Goal: Transaction & Acquisition: Purchase product/service

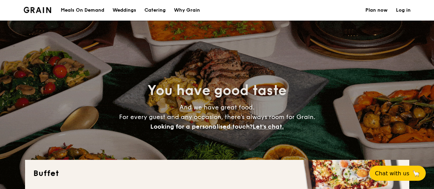
select select
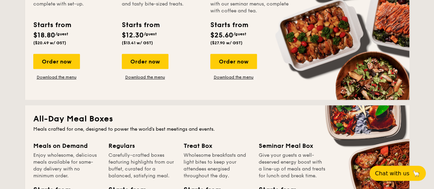
scroll to position [172, 0]
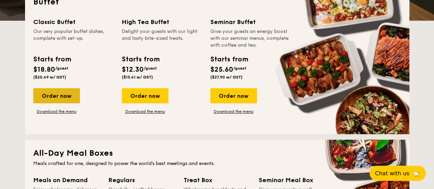
click at [62, 94] on div "Order now" at bounding box center [56, 95] width 47 height 15
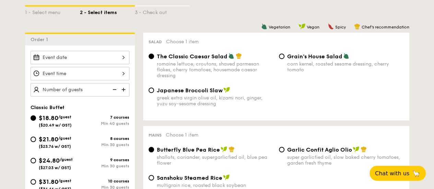
scroll to position [172, 0]
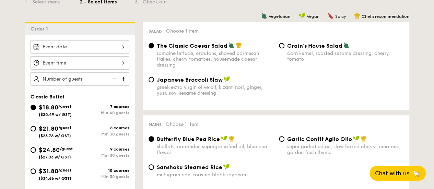
click at [148, 82] on div "Japanese Broccoli Slaw greek extra virgin olive oil, kizami [PERSON_NAME], yuzu…" at bounding box center [211, 86] width 130 height 20
drag, startPoint x: 154, startPoint y: 82, endPoint x: 154, endPoint y: 86, distance: 4.1
click at [154, 86] on div "Japanese Broccoli Slaw greek extra virgin olive oil, kizami [PERSON_NAME], yuzu…" at bounding box center [211, 86] width 130 height 20
click at [152, 81] on input "Japanese Broccoli Slaw greek extra virgin olive oil, kizami [PERSON_NAME], yuzu…" at bounding box center [151, 79] width 5 height 5
radio input "true"
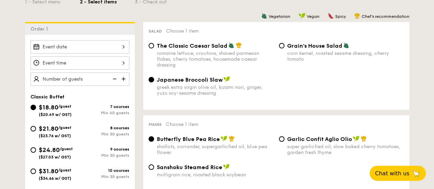
scroll to position [206, 0]
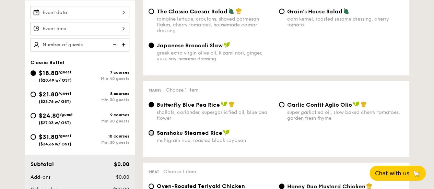
click at [152, 134] on input "Sanshoku Steamed Rice multigrain rice, roasted black soybean" at bounding box center [151, 132] width 5 height 5
radio input "true"
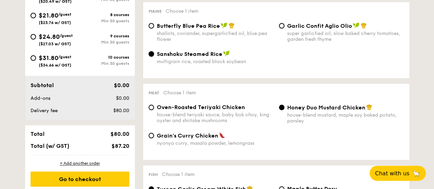
scroll to position [309, 0]
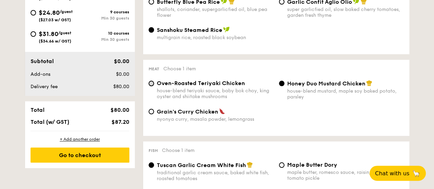
click at [153, 84] on input "Oven-Roasted Teriyaki Chicken house-blend teriyaki sauce, baby bok choy, king o…" at bounding box center [151, 83] width 5 height 5
radio input "true"
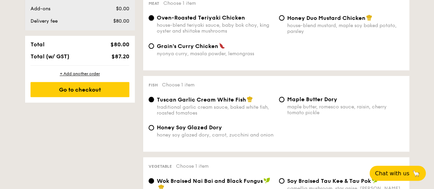
scroll to position [377, 0]
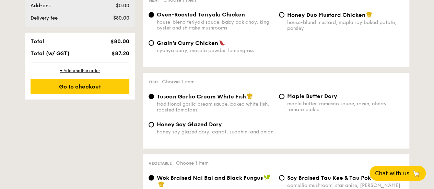
click at [171, 132] on div "honey soy glazed dory, carrot, zucchini and onion" at bounding box center [215, 132] width 117 height 6
click at [154, 127] on input "Honey Soy Glazed Dory honey soy glazed dory, carrot, zucchini and onion" at bounding box center [151, 124] width 5 height 5
radio input "true"
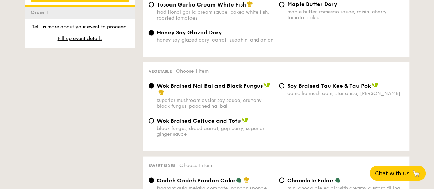
scroll to position [480, 0]
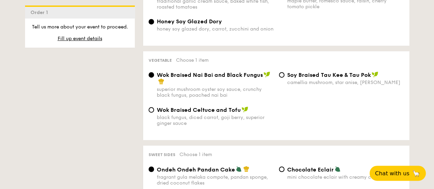
click at [248, 118] on div "Wok Braised Celtuce and Tofu black fungus, diced carrot, goji [PERSON_NAME], su…" at bounding box center [215, 116] width 117 height 20
click at [154, 113] on input "Wok Braised Celtuce and Tofu black fungus, diced carrot, goji [PERSON_NAME], su…" at bounding box center [151, 109] width 5 height 5
radio input "true"
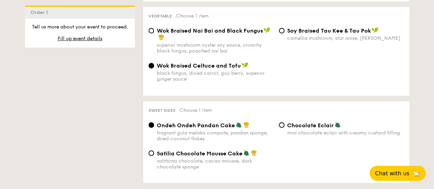
scroll to position [549, 0]
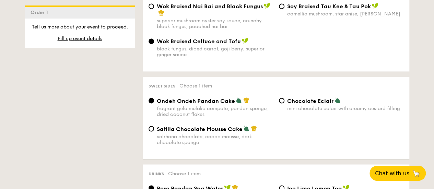
click at [222, 139] on div "valrhona chocolate, cacao mousse, dark chocolate sponge" at bounding box center [215, 139] width 117 height 12
click at [154, 131] on input "Satilia Chocolate Mousse Cake valrhona chocolate, cacao mousse, dark chocolate …" at bounding box center [151, 128] width 5 height 5
radio input "true"
click at [222, 139] on div "valrhona chocolate, cacao mousse, dark chocolate sponge" at bounding box center [215, 139] width 117 height 12
click at [154, 131] on input "Satilia Chocolate Mousse Cake valrhona chocolate, cacao mousse, dark chocolate …" at bounding box center [151, 128] width 5 height 5
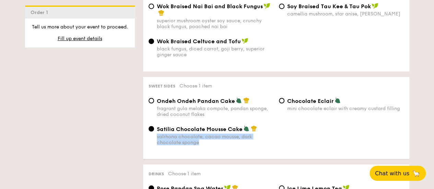
click at [222, 139] on div "valrhona chocolate, cacao mousse, dark chocolate sponge" at bounding box center [215, 139] width 117 height 12
click at [154, 131] on input "Satilia Chocolate Mousse Cake valrhona chocolate, cacao mousse, dark chocolate …" at bounding box center [151, 128] width 5 height 5
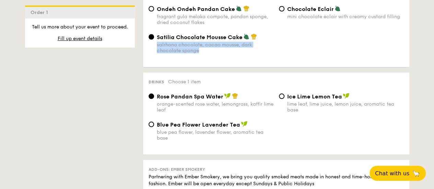
scroll to position [652, 0]
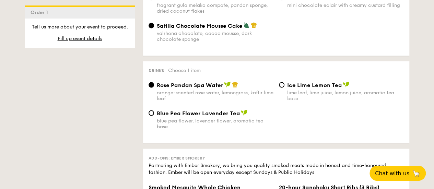
click at [295, 102] on div "lime leaf, lime juice, lemon juice, aromatic tea base" at bounding box center [345, 96] width 117 height 12
click at [284, 88] on input "Ice Lime Lemon Tea lime leaf, lime juice, lemon juice, aromatic tea base" at bounding box center [281, 84] width 5 height 5
radio input "true"
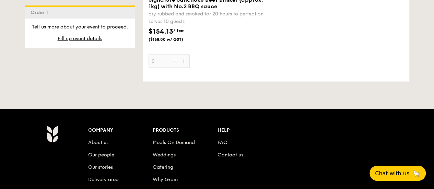
scroll to position [927, 0]
